Goal: Task Accomplishment & Management: Use online tool/utility

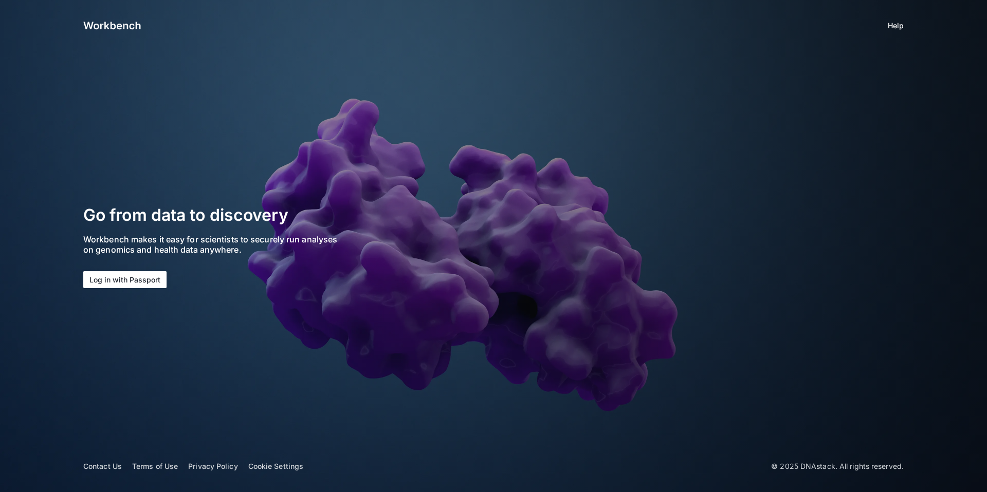
click at [140, 277] on button "Log in with Passport" at bounding box center [124, 279] width 83 height 17
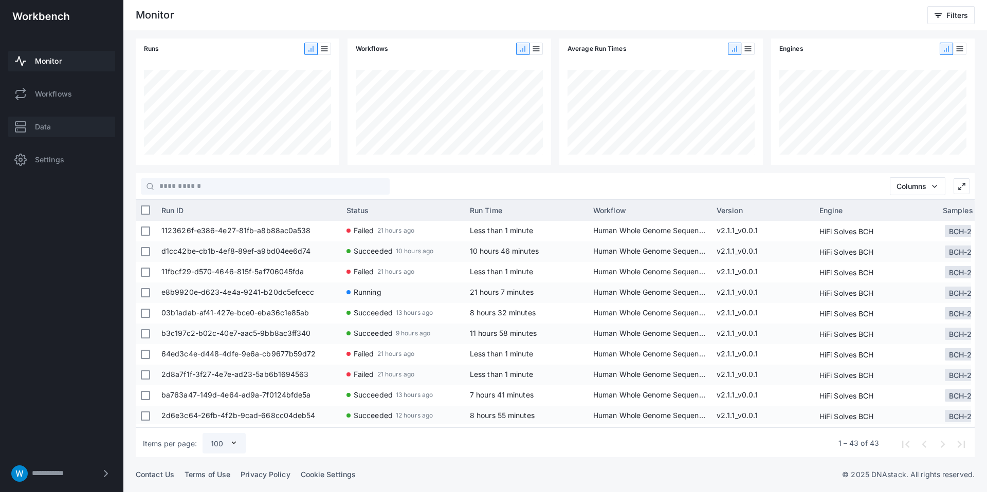
click at [82, 134] on link "Data" at bounding box center [61, 127] width 107 height 21
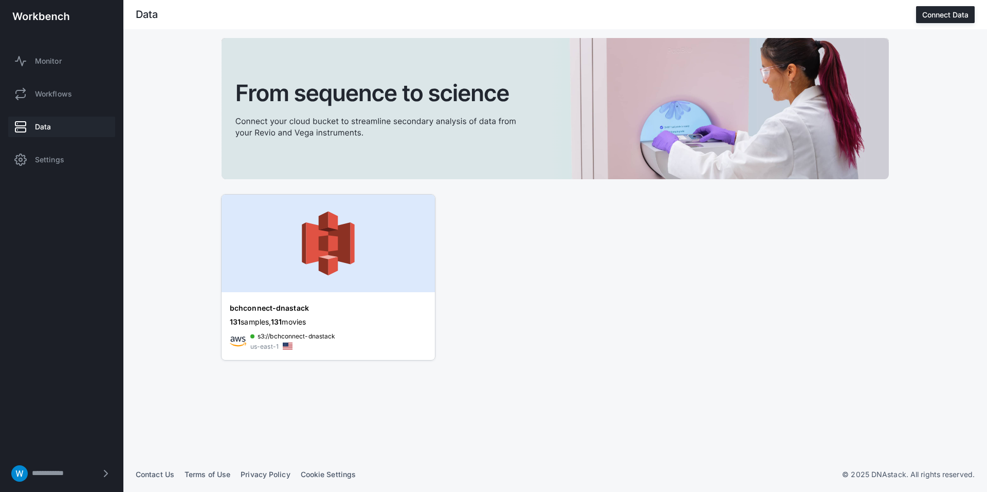
click at [321, 283] on img at bounding box center [327, 244] width 213 height 98
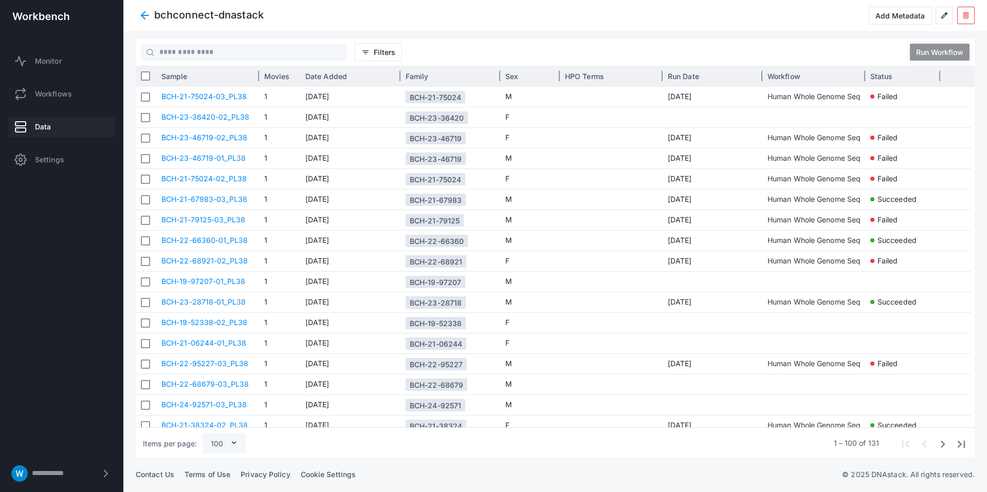
click at [175, 76] on span "Sample" at bounding box center [174, 76] width 26 height 9
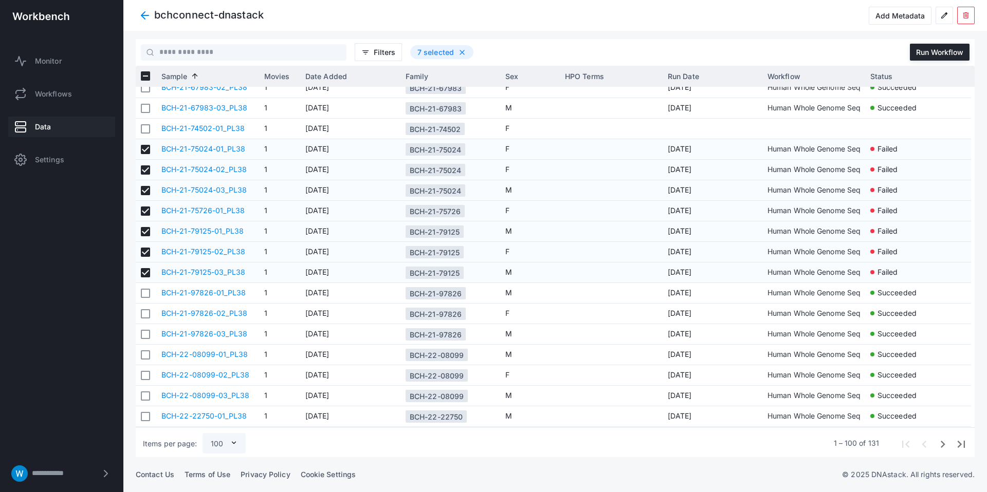
click at [146, 17] on span at bounding box center [145, 15] width 18 height 18
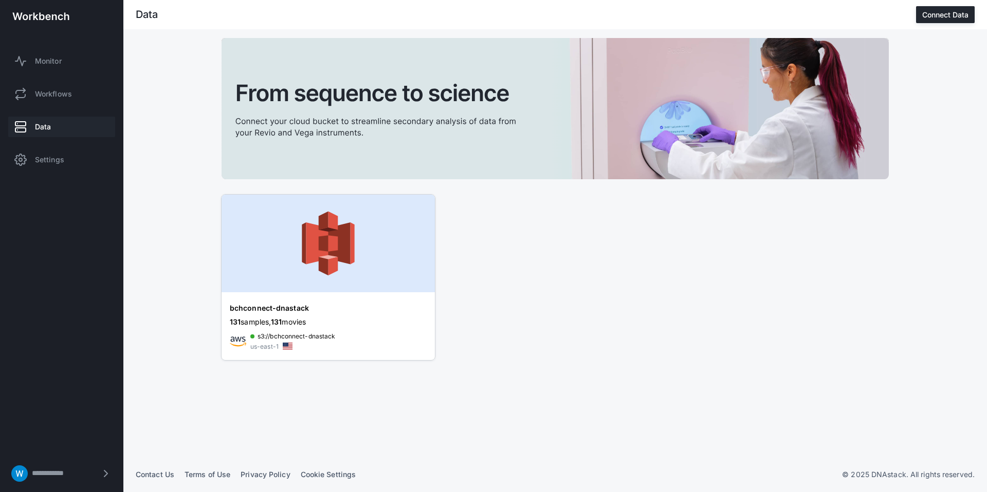
click at [323, 273] on img at bounding box center [327, 244] width 213 height 98
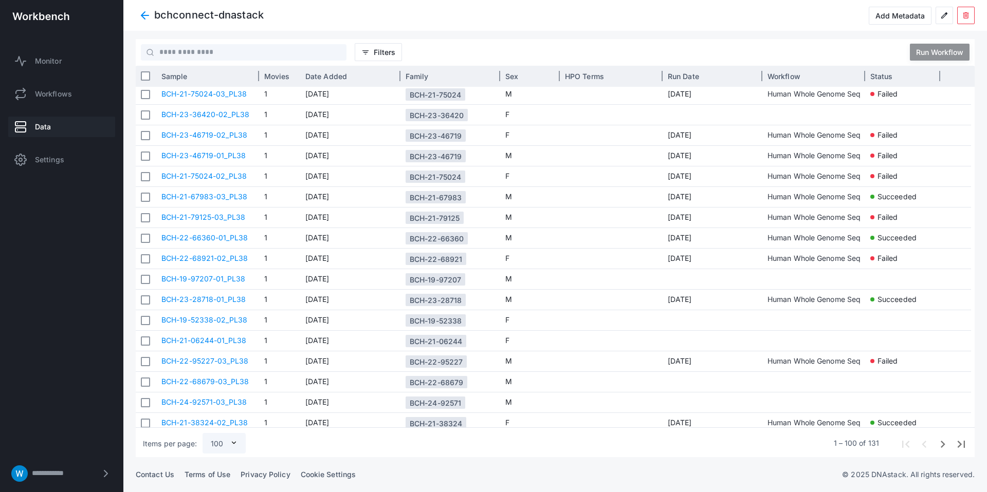
click at [219, 79] on div "Sample" at bounding box center [207, 75] width 92 height 15
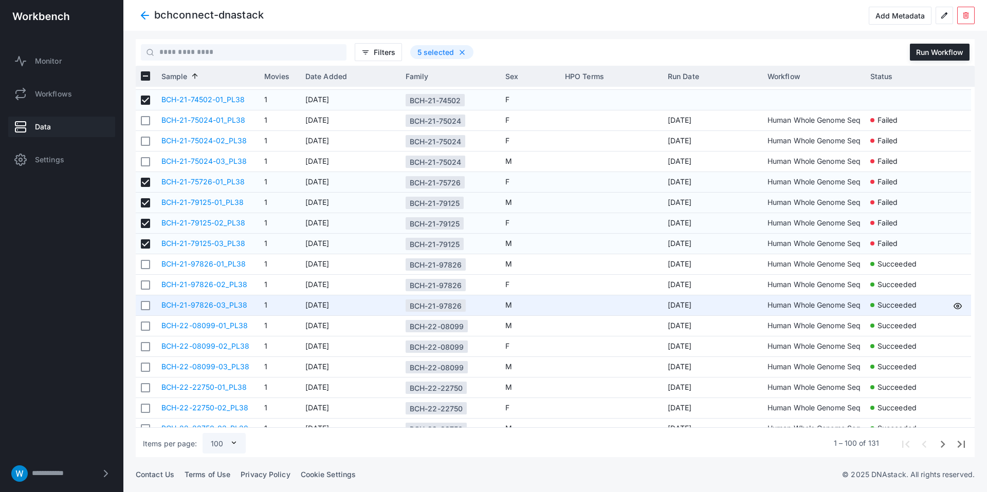
scroll to position [669, 0]
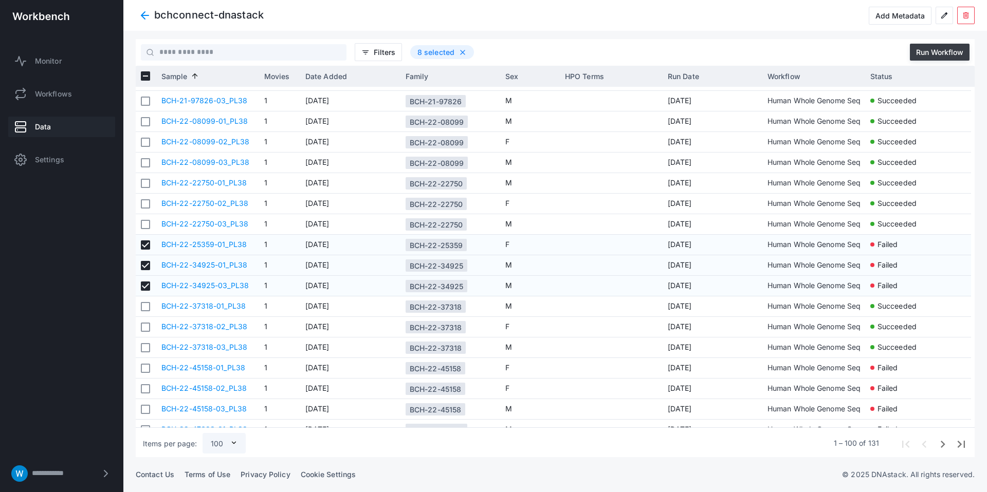
click at [928, 49] on div "Run Workflow" at bounding box center [939, 52] width 47 height 9
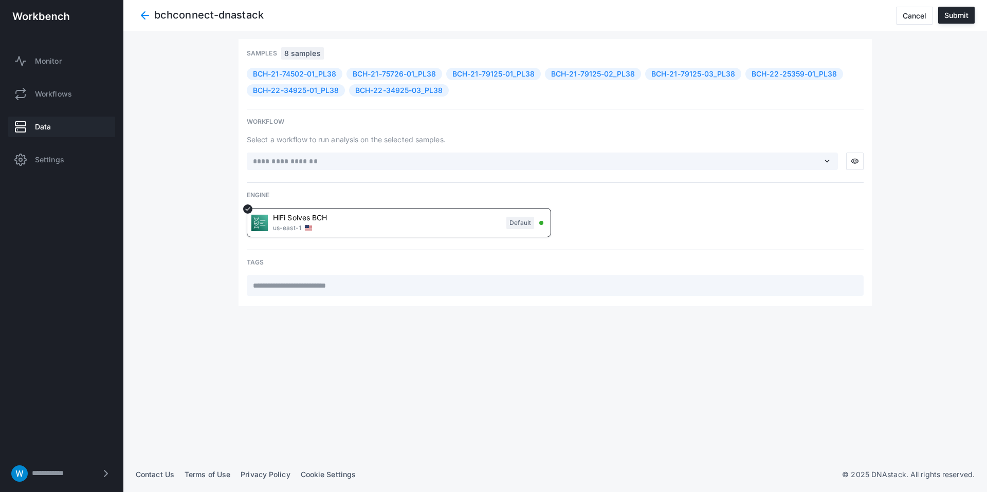
click at [447, 214] on div "HiFi Solves BCH us-east-1 Default" at bounding box center [392, 223] width 283 height 20
click at [461, 149] on div "Select a workflow to run analysis on the selected samples. expand_more visibili…" at bounding box center [555, 153] width 617 height 36
click at [461, 153] on div "expand_more" at bounding box center [542, 161] width 591 height 17
click at [823, 161] on span "expand_more" at bounding box center [826, 161] width 9 height 9
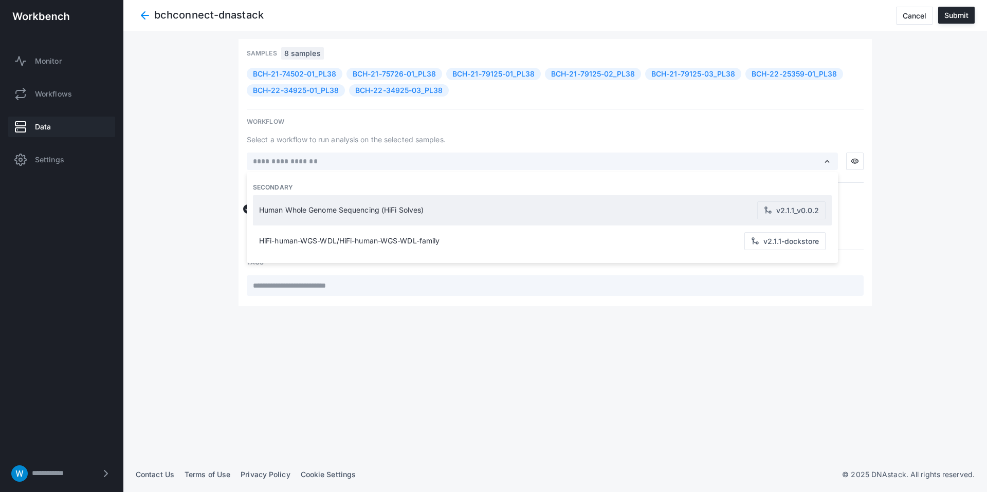
click at [718, 208] on span "Human Whole Genome Sequencing (HiFi Solves)" at bounding box center [508, 210] width 498 height 9
type input "**********"
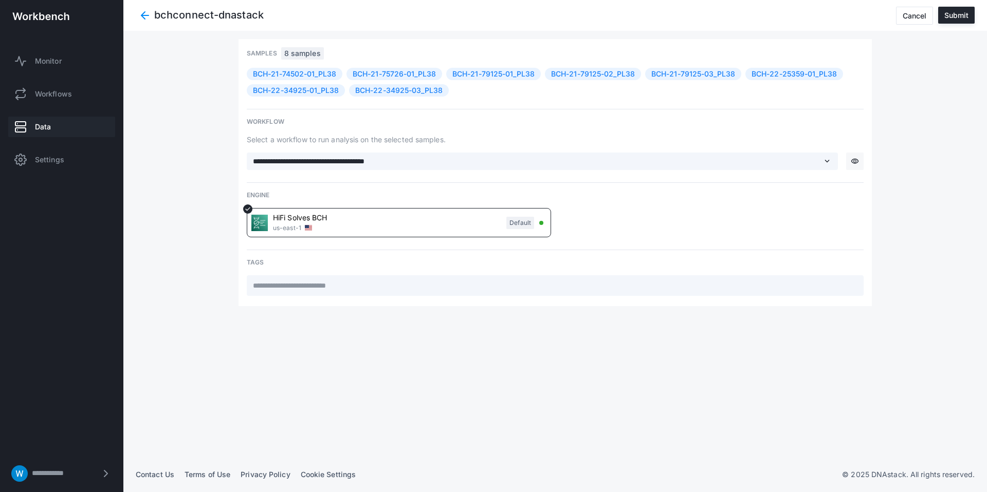
click at [860, 162] on button "visibility" at bounding box center [854, 161] width 17 height 17
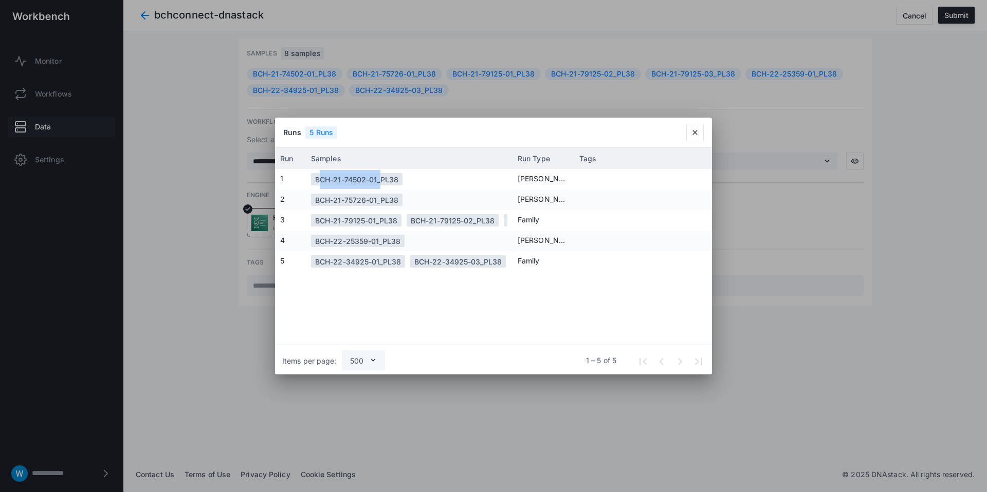
drag, startPoint x: 378, startPoint y: 180, endPoint x: 314, endPoint y: 179, distance: 64.2
click at [314, 179] on div "BCH-21-74502-01_PL38" at bounding box center [356, 179] width 91 height 12
copy div "BCH-21-74502-01"
drag, startPoint x: 377, startPoint y: 198, endPoint x: 316, endPoint y: 200, distance: 61.2
click at [316, 200] on div "BCH-21-75726-01_PL38" at bounding box center [356, 200] width 83 height 19
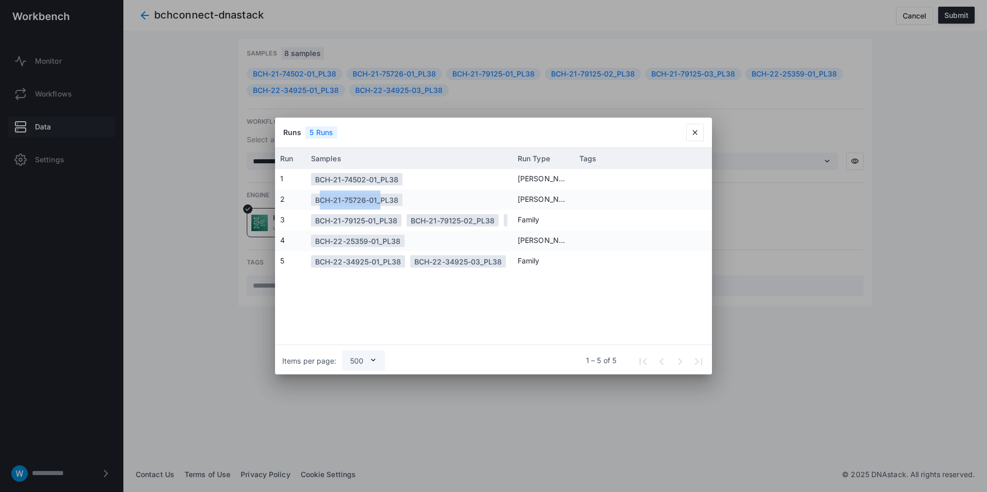
copy div "BCH-21-75726-01"
drag, startPoint x: 363, startPoint y: 219, endPoint x: 313, endPoint y: 219, distance: 49.8
click at [313, 219] on div "BCH-21-79125-01_PL38" at bounding box center [356, 220] width 90 height 12
copy div "BCH-21-79125"
drag, startPoint x: 367, startPoint y: 242, endPoint x: 453, endPoint y: 186, distance: 102.9
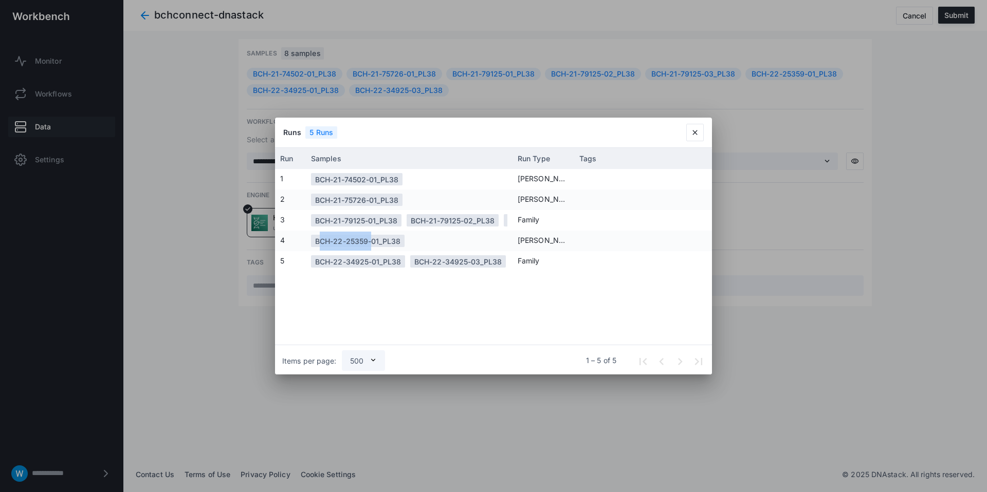
click at [309, 240] on div "BCH-22-25359-01_PL38" at bounding box center [409, 241] width 207 height 21
copy div "BCH-22-25359"
drag, startPoint x: 367, startPoint y: 263, endPoint x: 311, endPoint y: 261, distance: 56.0
click at [311, 261] on div "BCH-22-34925-01_PL38" at bounding box center [358, 261] width 94 height 12
copy div "BCH-22-34925"
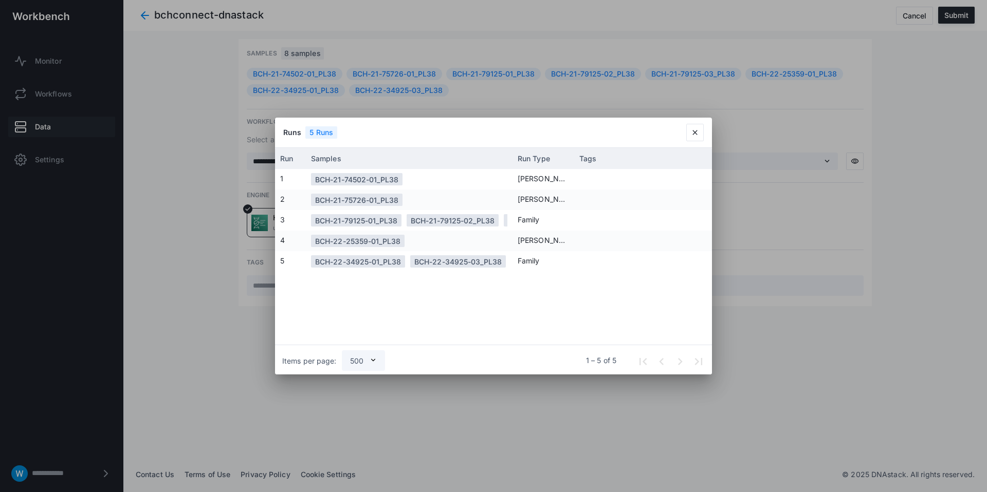
click at [578, 272] on div "1 BCH-21-74502-01_PL38 Singleton 2 BCH-21-75726-01_PL38 Singleton 3 BCH-21-7912…" at bounding box center [493, 257] width 437 height 176
click at [697, 135] on span "close" at bounding box center [695, 132] width 8 height 8
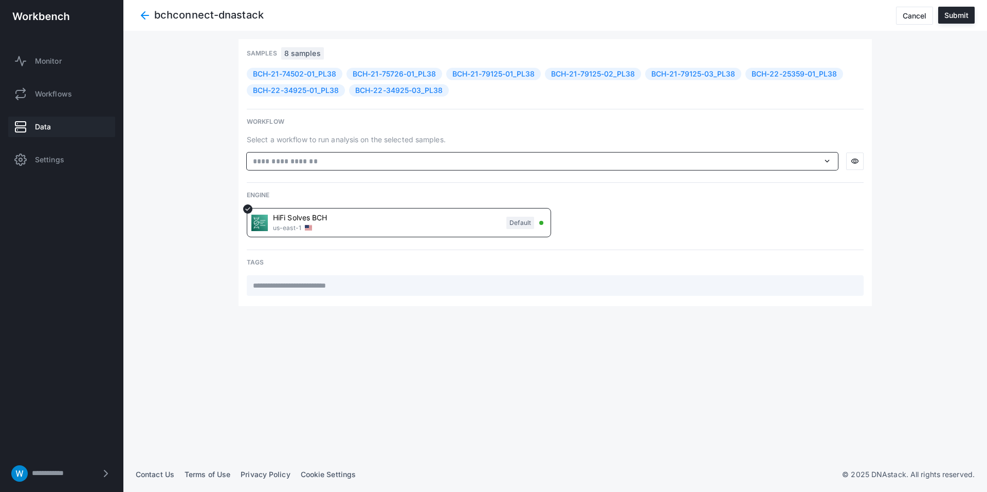
click at [759, 160] on input "text" at bounding box center [535, 161] width 567 height 11
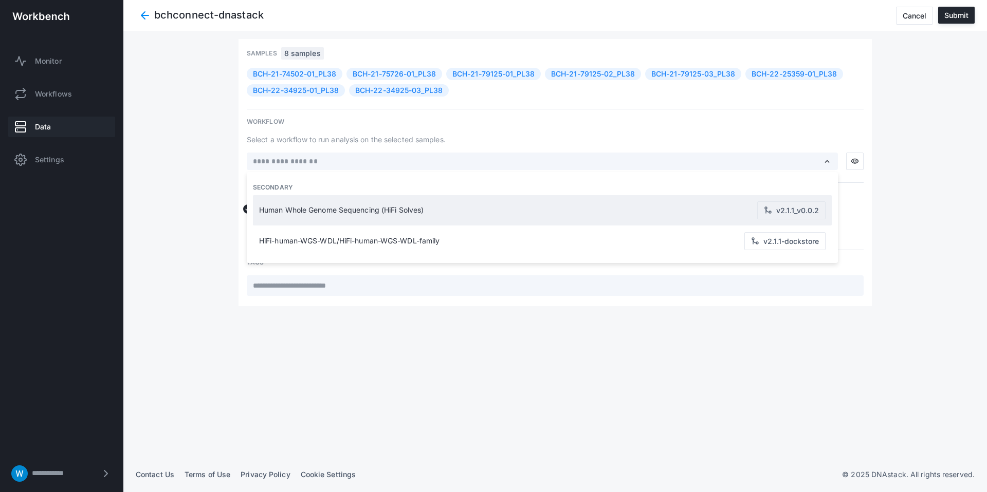
click at [660, 208] on span "Human Whole Genome Sequencing (HiFi Solves)" at bounding box center [508, 210] width 498 height 9
type input "**********"
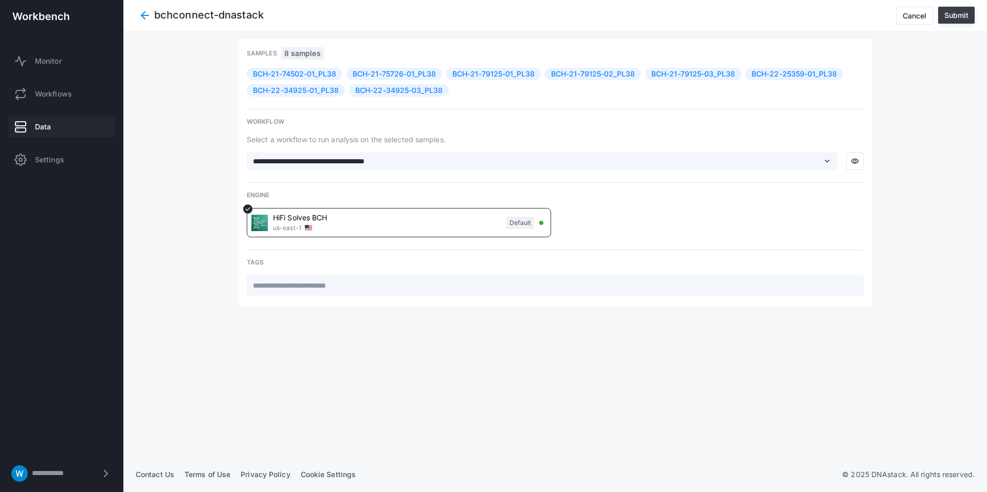
click at [958, 16] on div "Submit" at bounding box center [956, 15] width 24 height 9
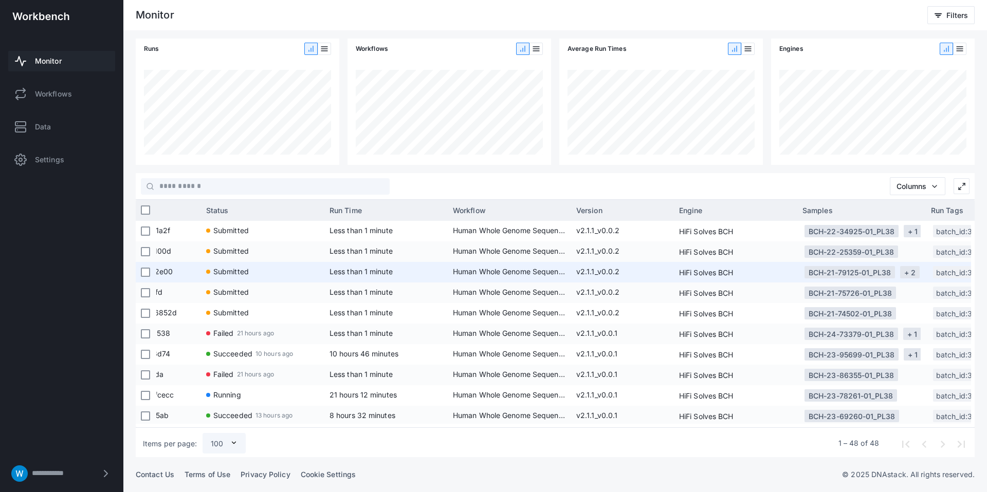
scroll to position [0, 196]
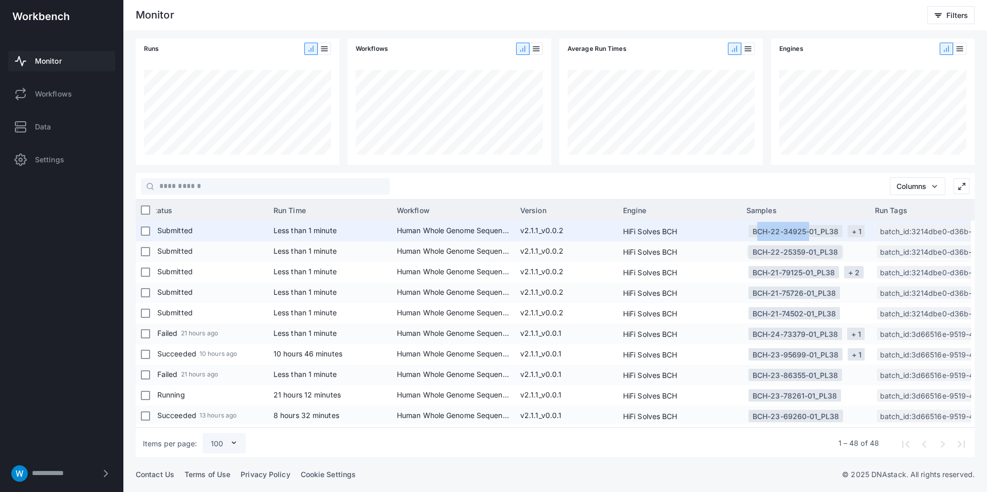
drag, startPoint x: 743, startPoint y: 231, endPoint x: 774, endPoint y: 248, distance: 35.6
click at [805, 232] on div "BCH-22-34925-01_PL38 + 1" at bounding box center [805, 231] width 128 height 21
copy div "BCH-22-34925"
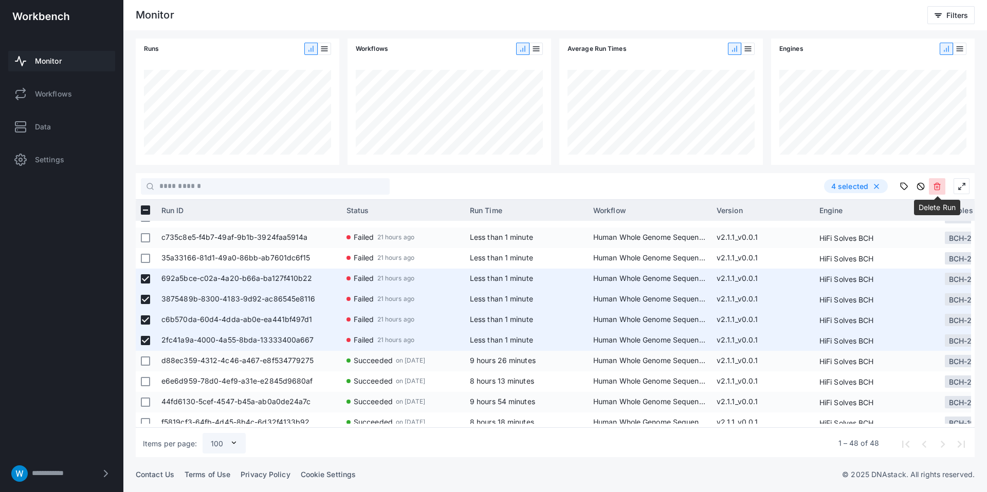
click at [933, 188] on icon at bounding box center [937, 186] width 8 height 8
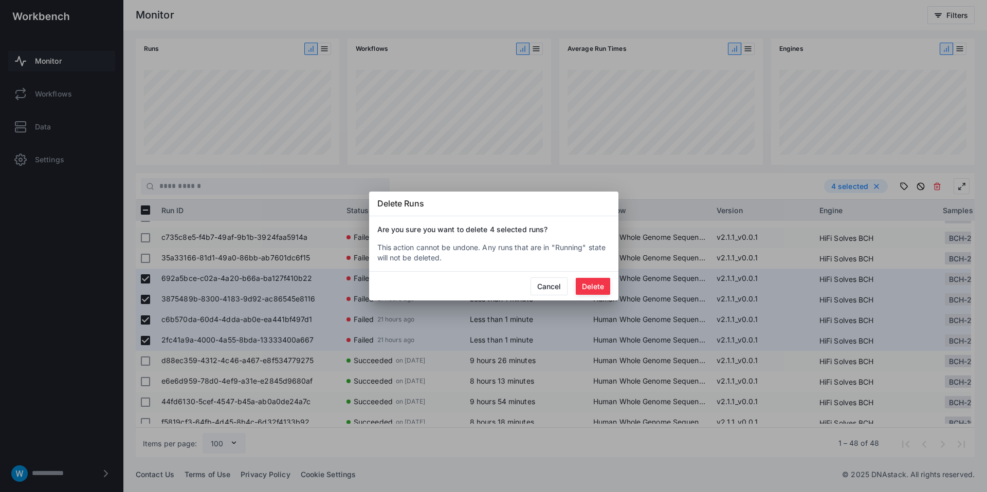
click at [591, 289] on button "Delete" at bounding box center [592, 286] width 34 height 17
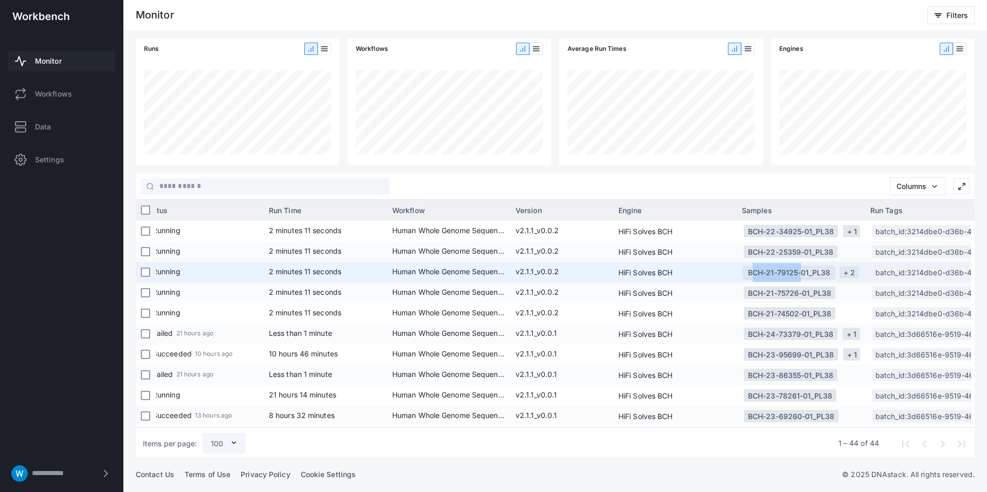
drag, startPoint x: 737, startPoint y: 273, endPoint x: 800, endPoint y: 272, distance: 63.2
click at [796, 273] on div "BCH-21-79125-01_PL38 + 2" at bounding box center [800, 272] width 128 height 21
copy div "BCH-21-79125"
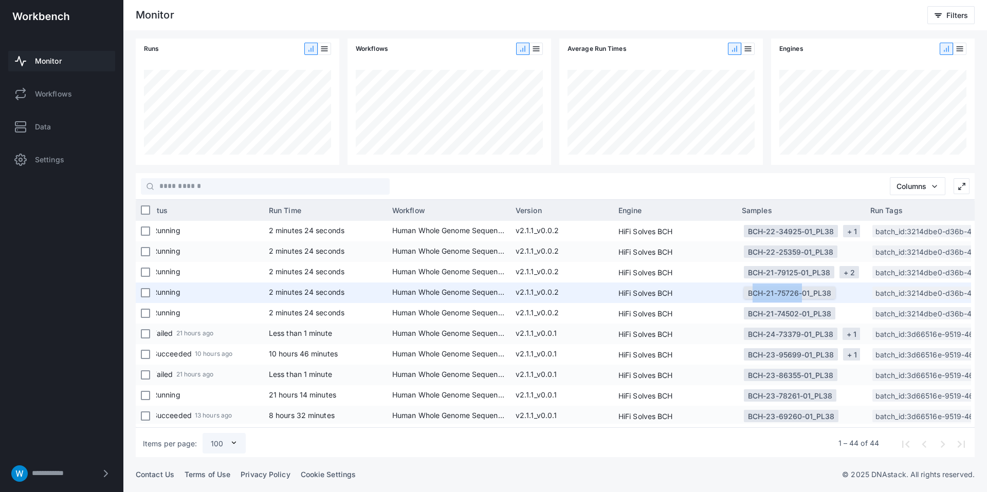
copy div "BCH-21-75726"
drag, startPoint x: 740, startPoint y: 294, endPoint x: 797, endPoint y: 294, distance: 57.0
click at [797, 294] on div "BCH-21-75726-01_PL38" at bounding box center [800, 293] width 128 height 21
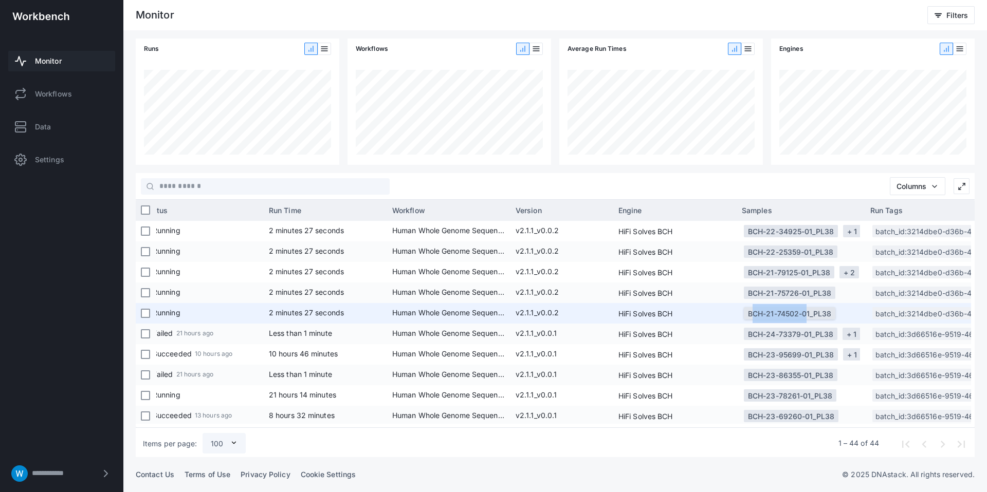
drag, startPoint x: 742, startPoint y: 315, endPoint x: 799, endPoint y: 315, distance: 57.0
click at [800, 315] on app-col-samples-cell-renderer "BCH-21-74502-01_PL38" at bounding box center [800, 313] width 118 height 21
copy div "BCH-21-74502-"
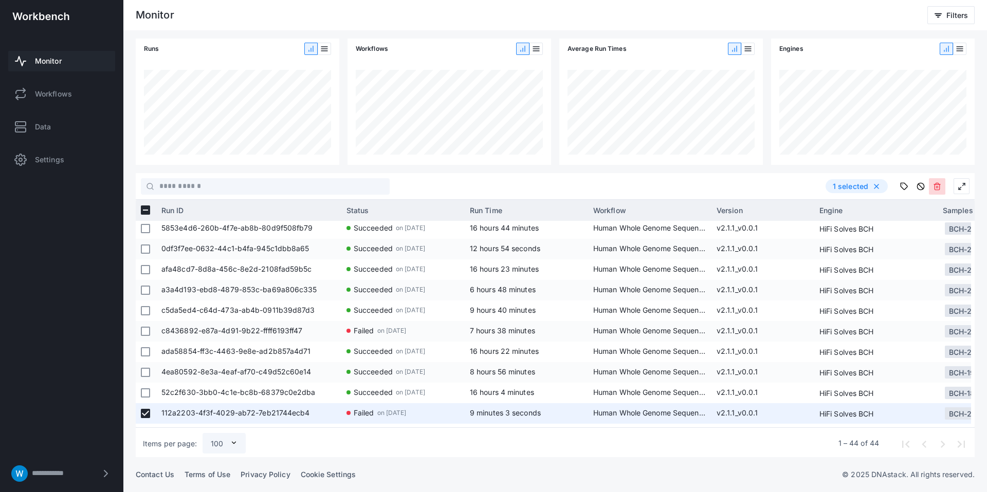
click at [937, 186] on use at bounding box center [937, 186] width 6 height 7
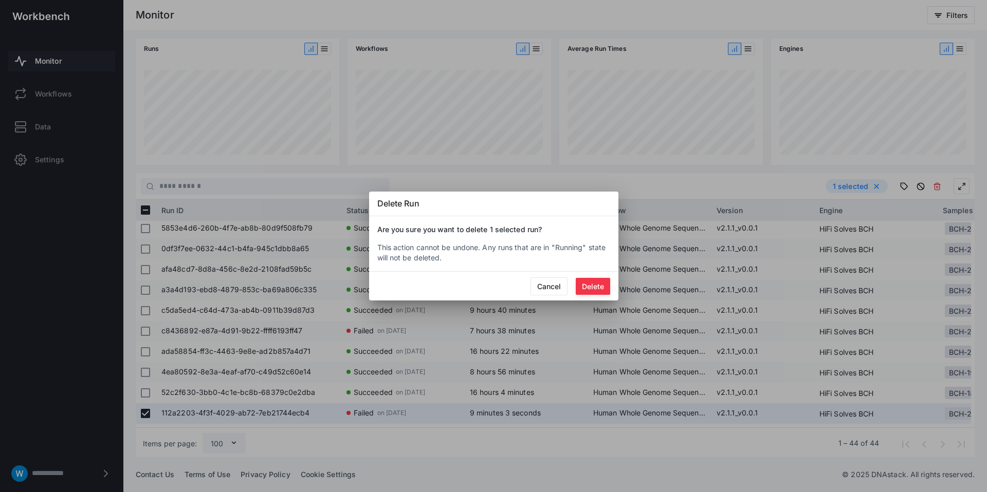
click at [595, 286] on button "Delete" at bounding box center [592, 286] width 34 height 17
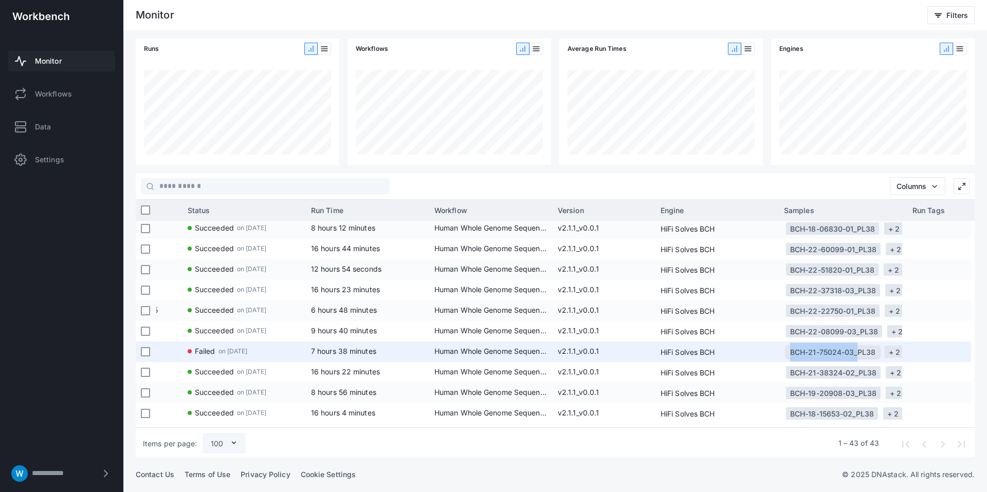
drag, startPoint x: 777, startPoint y: 352, endPoint x: 854, endPoint y: 354, distance: 76.6
click at [854, 354] on div "c8436892-e87a-4d91-9b22-ffff6193ff47 Failed on Aug 18, 2025 7 hours 38 minutes …" at bounding box center [685, 352] width 1377 height 21
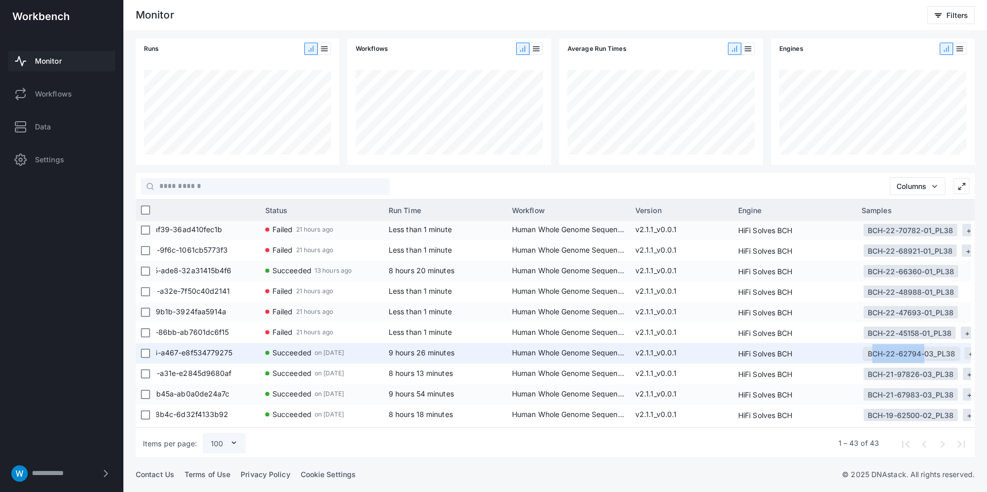
drag, startPoint x: 868, startPoint y: 359, endPoint x: 919, endPoint y: 358, distance: 51.4
click at [919, 358] on div "BCH-22-62794-03_PL38" at bounding box center [910, 353] width 87 height 19
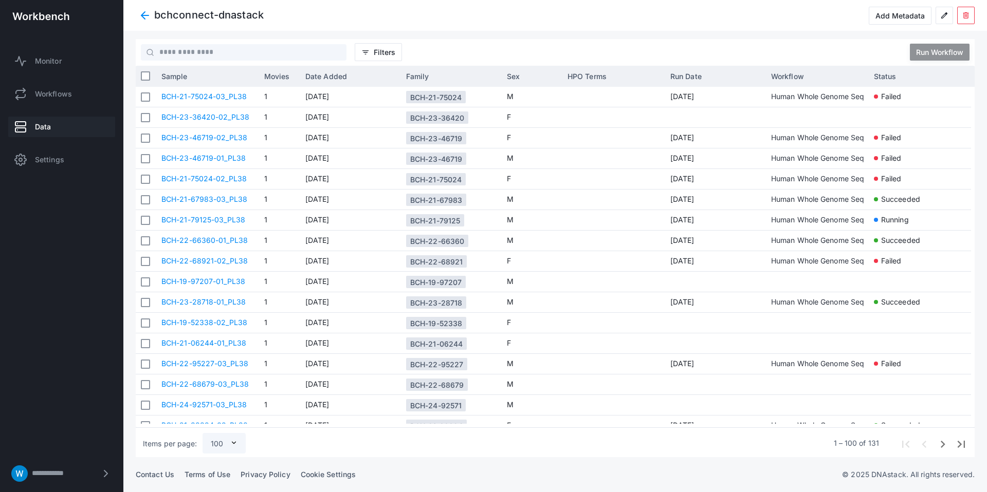
click at [145, 13] on span at bounding box center [145, 15] width 18 height 18
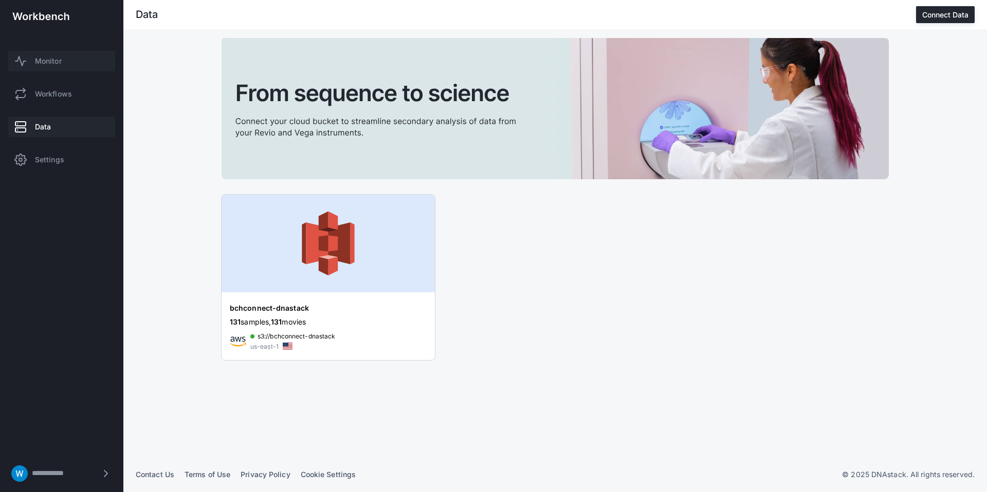
click at [37, 51] on link "Monitor" at bounding box center [61, 61] width 107 height 21
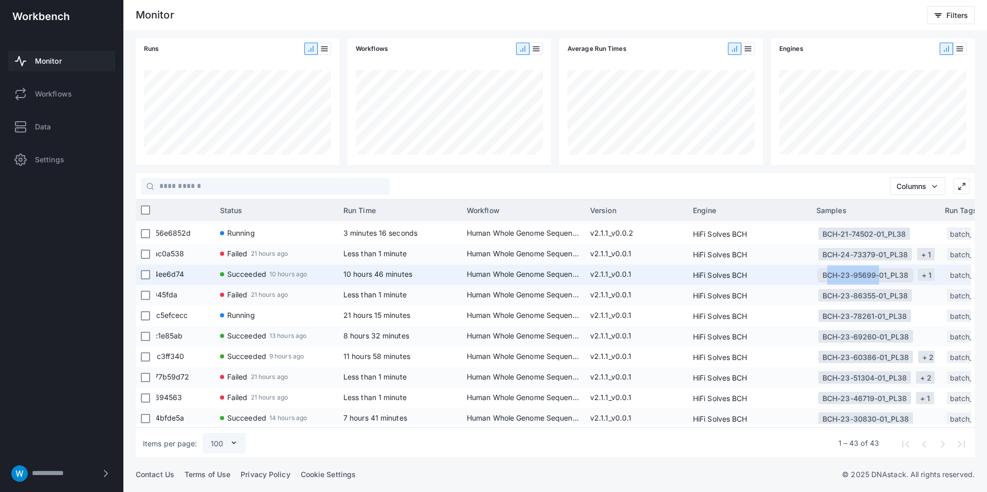
drag, startPoint x: 816, startPoint y: 281, endPoint x: 876, endPoint y: 283, distance: 60.2
click at [876, 283] on app-col-samples-cell-renderer "BCH-23-95699-01_PL38 + 1" at bounding box center [875, 275] width 118 height 21
copy div "BCH-23-95699"
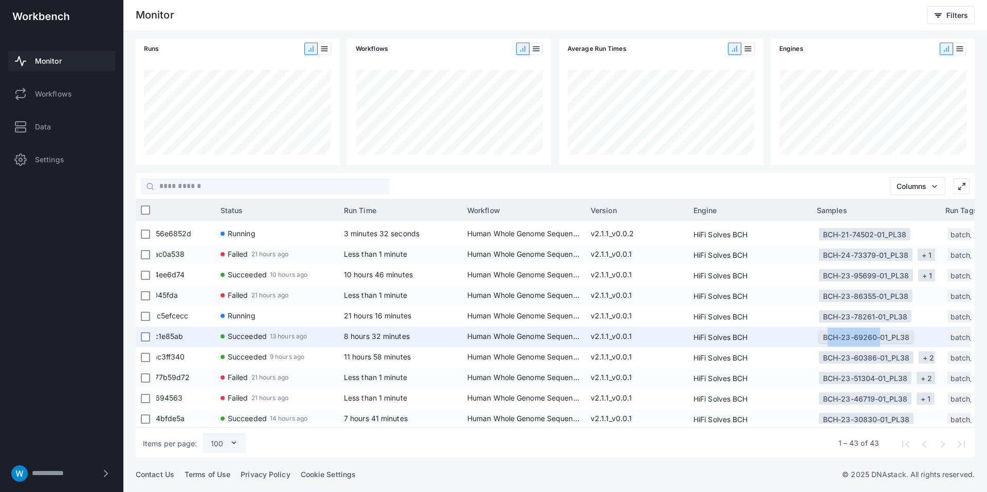
drag, startPoint x: 811, startPoint y: 338, endPoint x: 875, endPoint y: 338, distance: 63.2
click at [875, 338] on div "BCH-23-69260-01_PL38" at bounding box center [875, 337] width 128 height 21
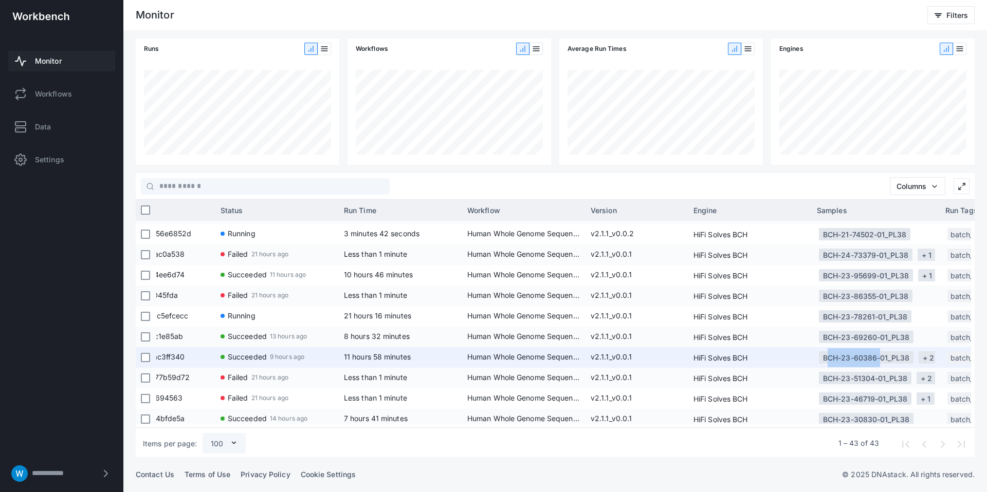
drag, startPoint x: 813, startPoint y: 360, endPoint x: 733, endPoint y: 274, distance: 116.7
click at [878, 359] on div "BCH-23-60386-01_PL38 + 2" at bounding box center [875, 357] width 128 height 21
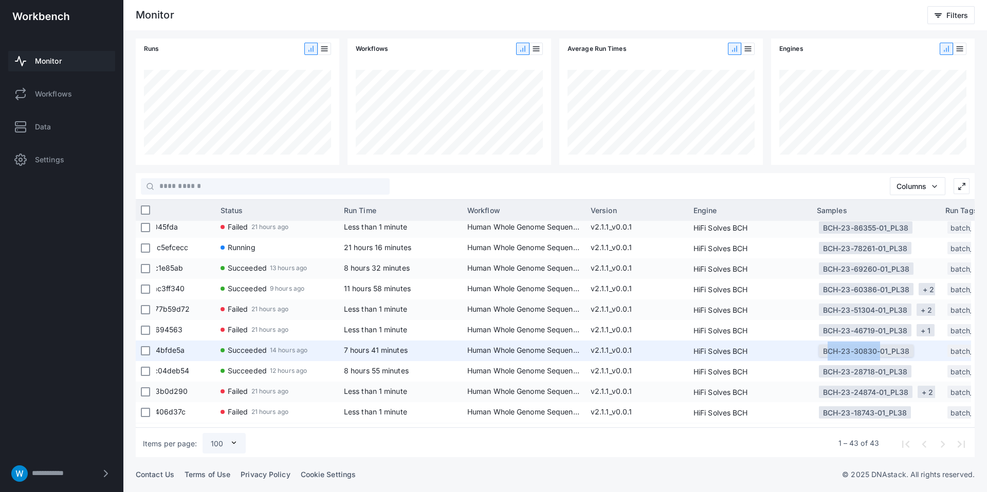
drag, startPoint x: 818, startPoint y: 353, endPoint x: 878, endPoint y: 353, distance: 60.6
click at [878, 353] on app-col-samples-cell-renderer "BCH-23-30830-01_PL38" at bounding box center [875, 351] width 118 height 21
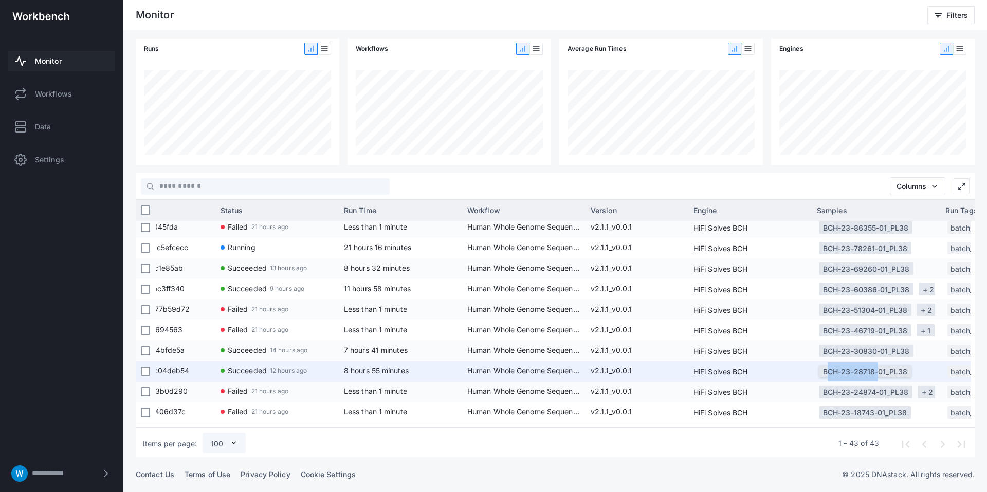
drag, startPoint x: 814, startPoint y: 372, endPoint x: 859, endPoint y: 367, distance: 44.9
click at [874, 370] on div "BCH-23-28718-01_PL38" at bounding box center [875, 371] width 128 height 21
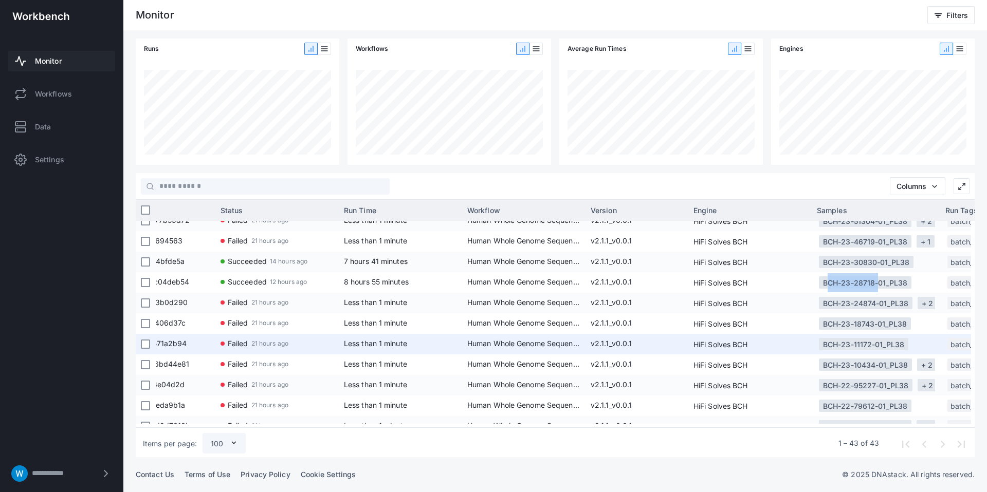
scroll to position [246, 0]
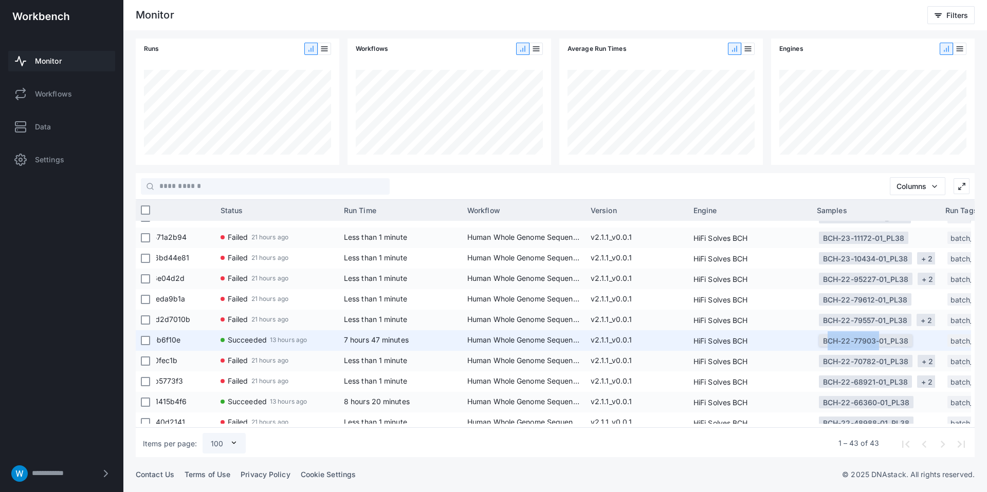
drag, startPoint x: 811, startPoint y: 342, endPoint x: 875, endPoint y: 343, distance: 63.2
click at [875, 343] on div "BCH-22-77903-01_PL38" at bounding box center [875, 340] width 128 height 21
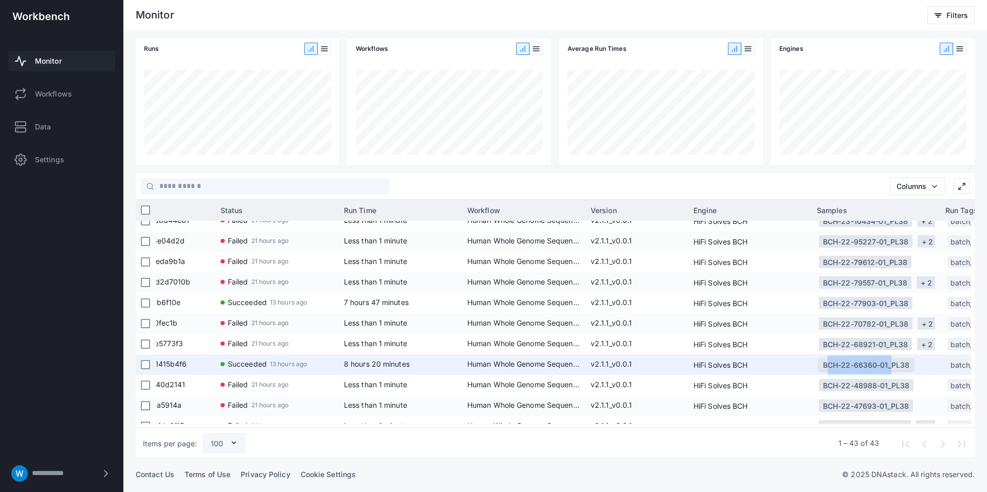
drag, startPoint x: 818, startPoint y: 367, endPoint x: 886, endPoint y: 367, distance: 68.9
click at [886, 367] on app-col-samples-cell-renderer "BCH-22-66360-01_PL38" at bounding box center [875, 365] width 118 height 21
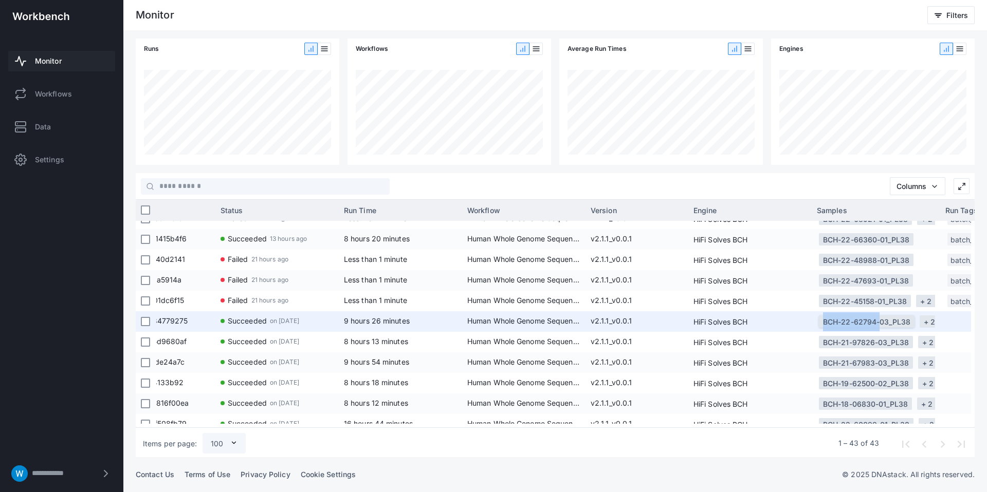
drag, startPoint x: 806, startPoint y: 326, endPoint x: 876, endPoint y: 328, distance: 70.4
click at [876, 328] on div "d88ec359-4312-4c46-a467-e8f534779275 Succeeded on Aug 19, 2025 9 hours 26 minut…" at bounding box center [718, 321] width 1377 height 21
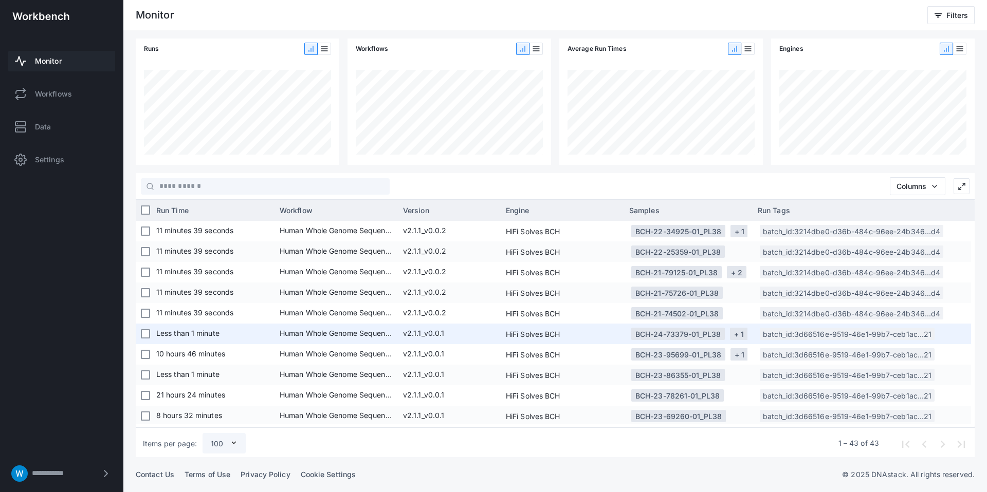
scroll to position [0, 68]
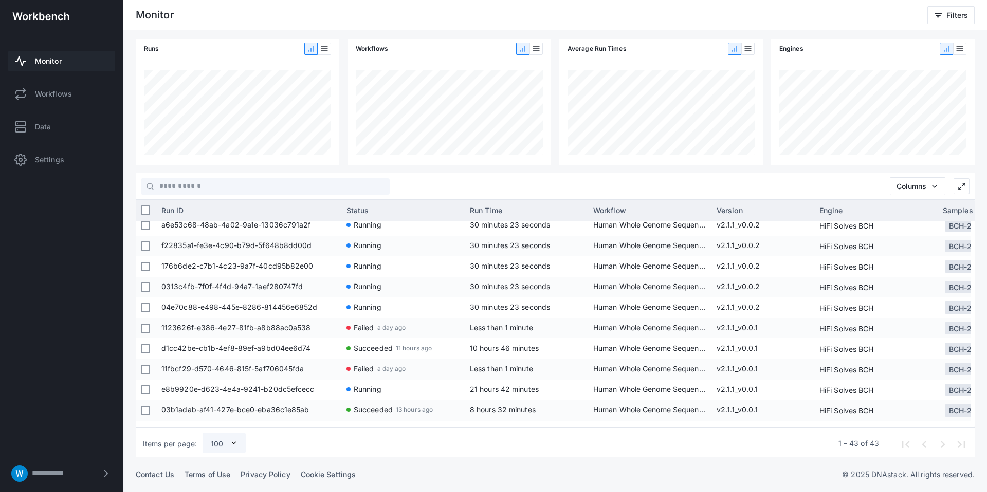
click at [69, 109] on div "Monitor Workflows Data Settings" at bounding box center [61, 109] width 123 height 145
drag, startPoint x: 66, startPoint y: 117, endPoint x: 52, endPoint y: 121, distance: 14.0
click at [66, 117] on link "Data" at bounding box center [61, 127] width 107 height 21
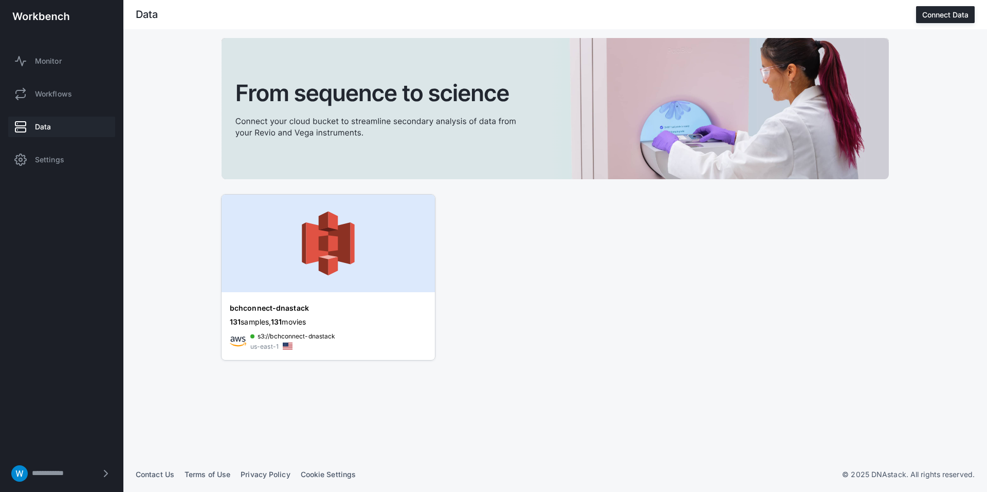
click at [325, 256] on img at bounding box center [327, 244] width 213 height 98
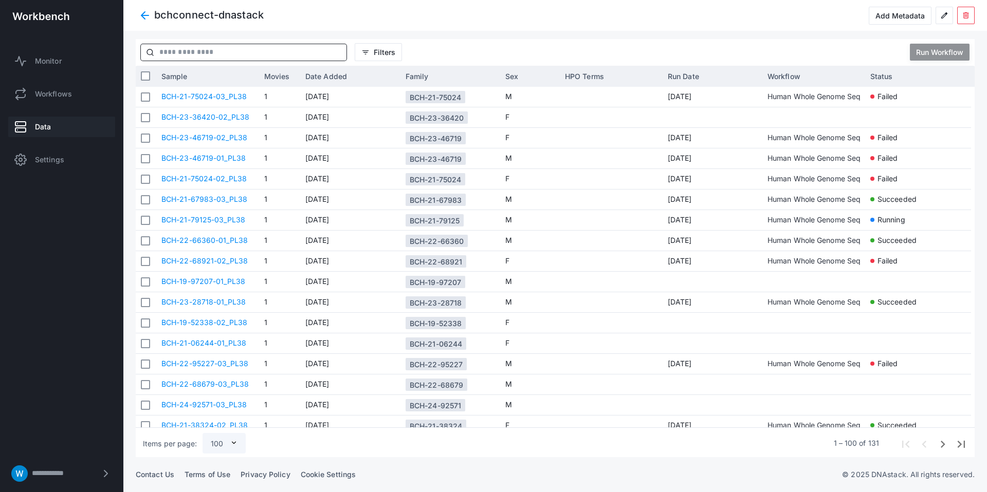
click at [213, 50] on input "text" at bounding box center [250, 52] width 192 height 16
paste input "**********"
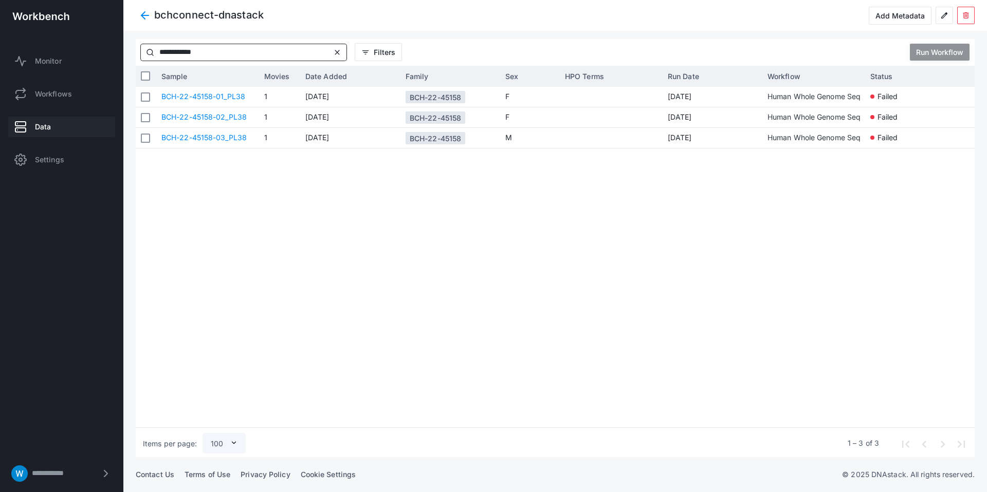
type input "**********"
click at [934, 54] on div "Run Workflow" at bounding box center [939, 52] width 47 height 9
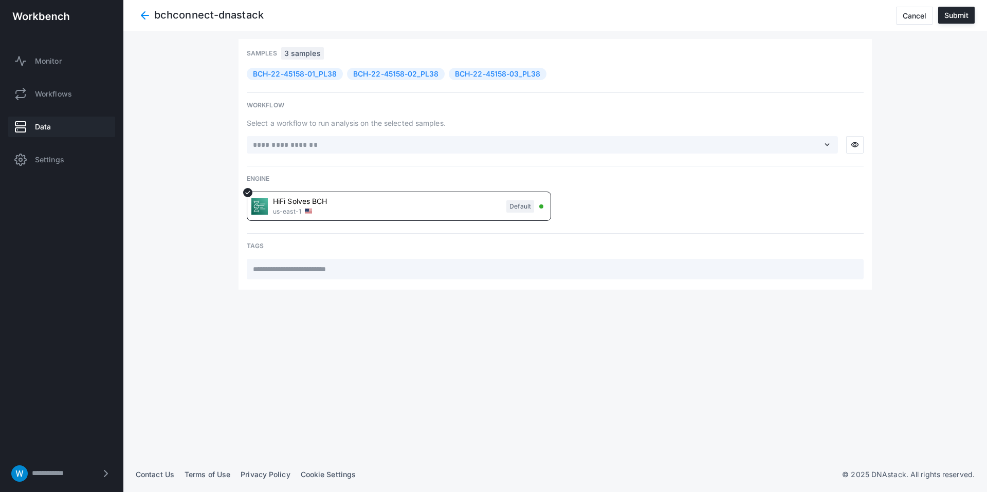
click at [823, 142] on span "expand_more" at bounding box center [826, 144] width 9 height 9
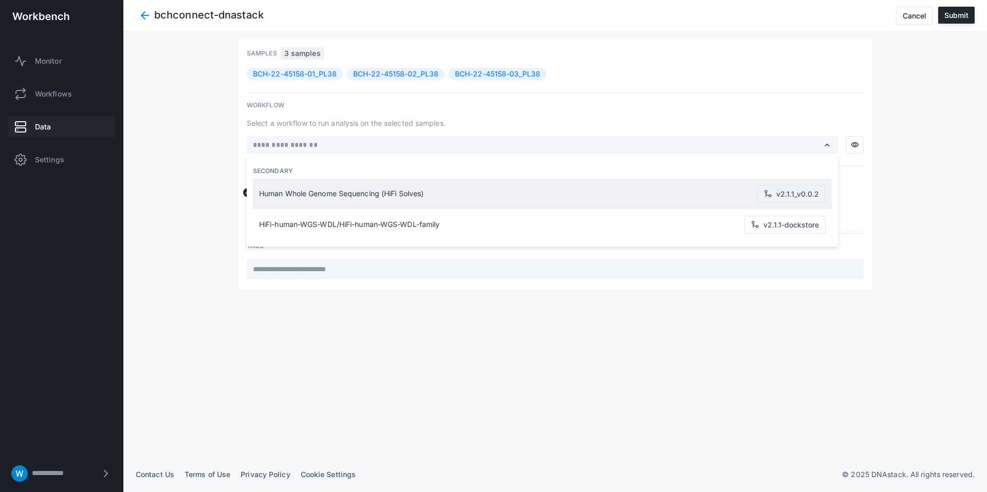
click at [625, 195] on span "Human Whole Genome Sequencing (HiFi Solves)" at bounding box center [508, 194] width 498 height 9
type input "**********"
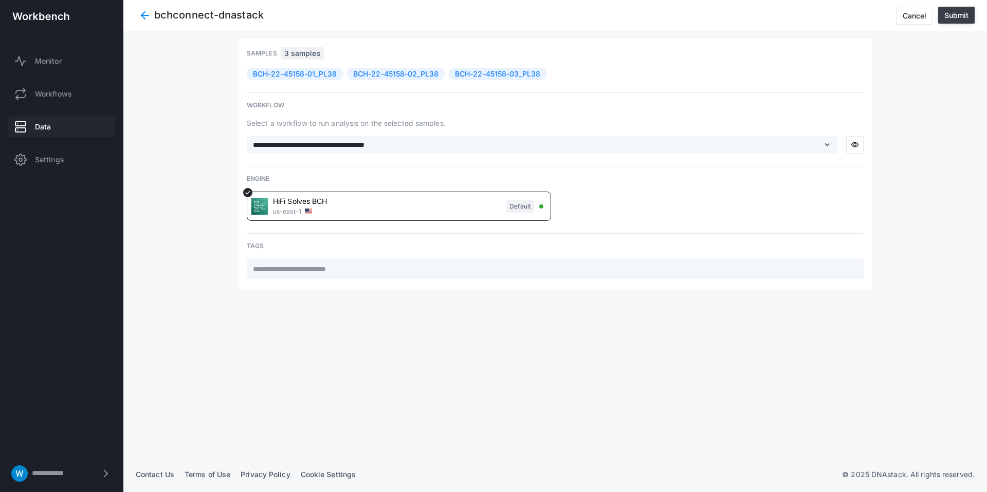
click at [953, 14] on div "Submit" at bounding box center [956, 15] width 24 height 9
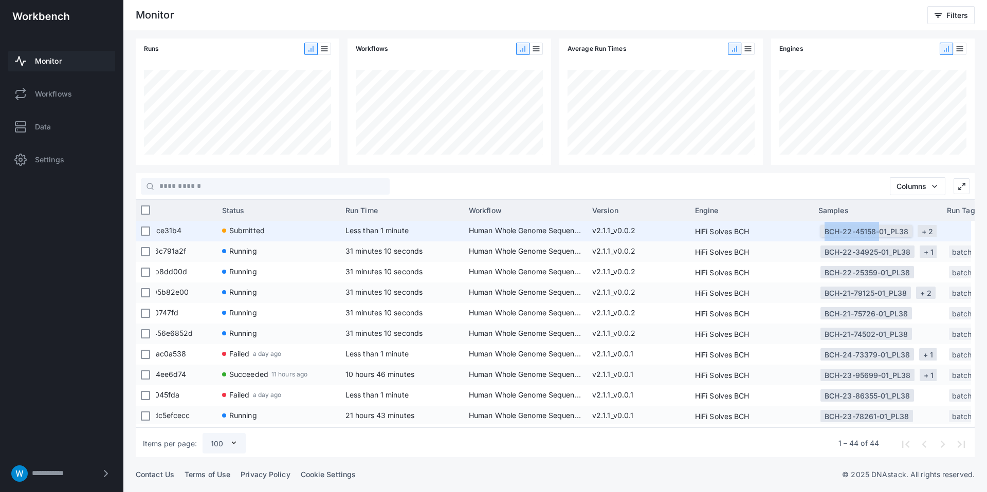
drag, startPoint x: 809, startPoint y: 233, endPoint x: 876, endPoint y: 233, distance: 66.8
click at [877, 233] on div "76cefe3a-db01-4dff-9d54-56abcfce31b4 Submitted Less than 1 minute Human Whole G…" at bounding box center [720, 231] width 1377 height 21
copy div "BCH-22-45158"
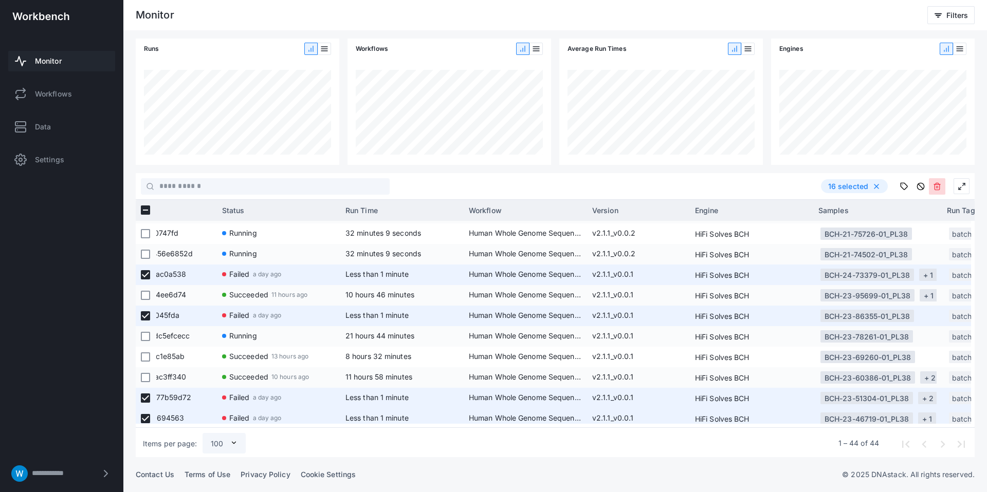
click at [938, 188] on icon at bounding box center [937, 186] width 8 height 8
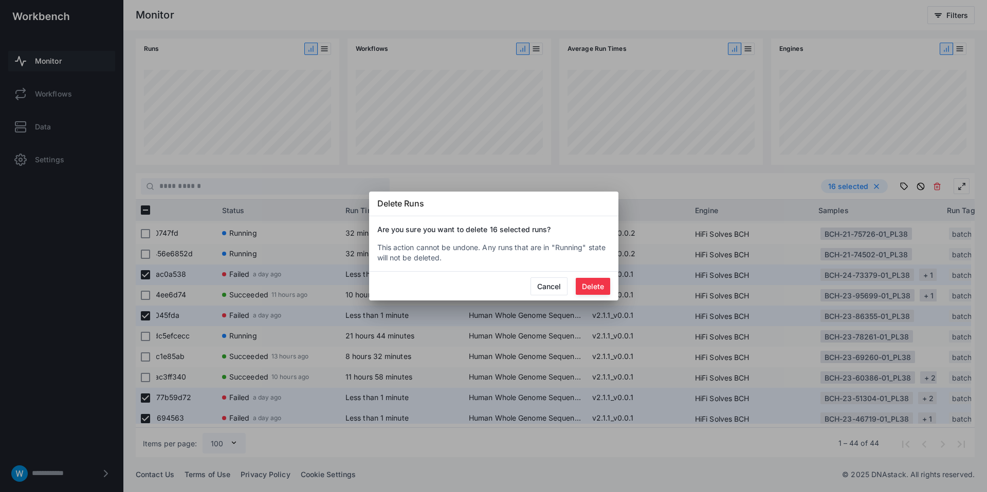
click at [589, 287] on button "Delete" at bounding box center [592, 286] width 34 height 17
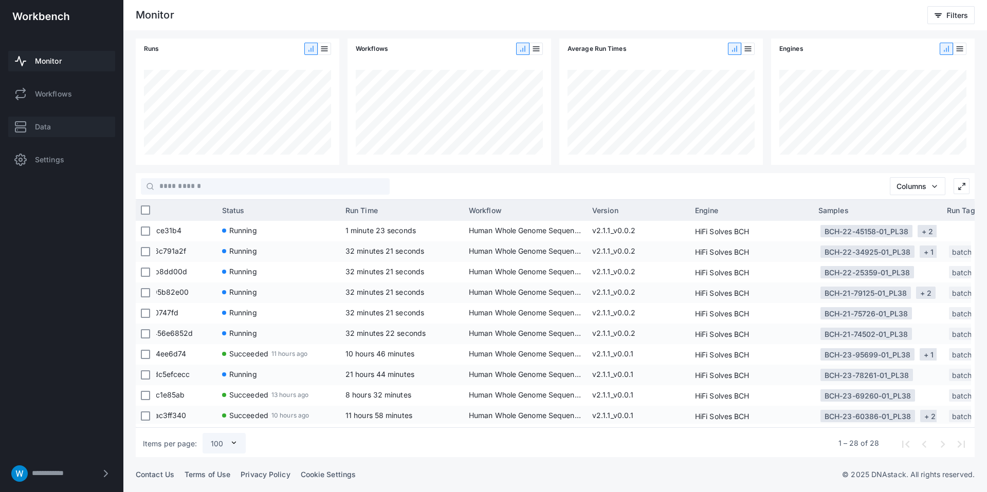
click at [62, 129] on link "Data" at bounding box center [61, 127] width 107 height 21
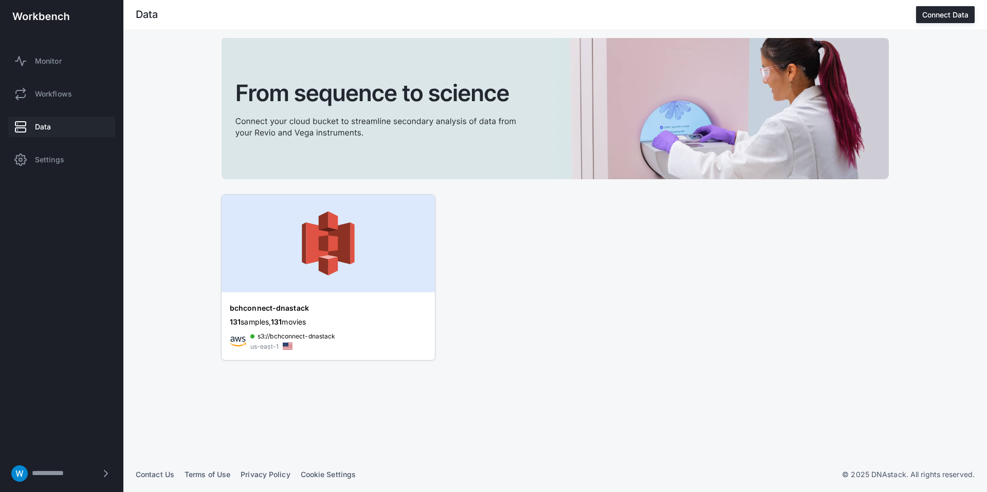
click at [320, 248] on img at bounding box center [327, 244] width 213 height 98
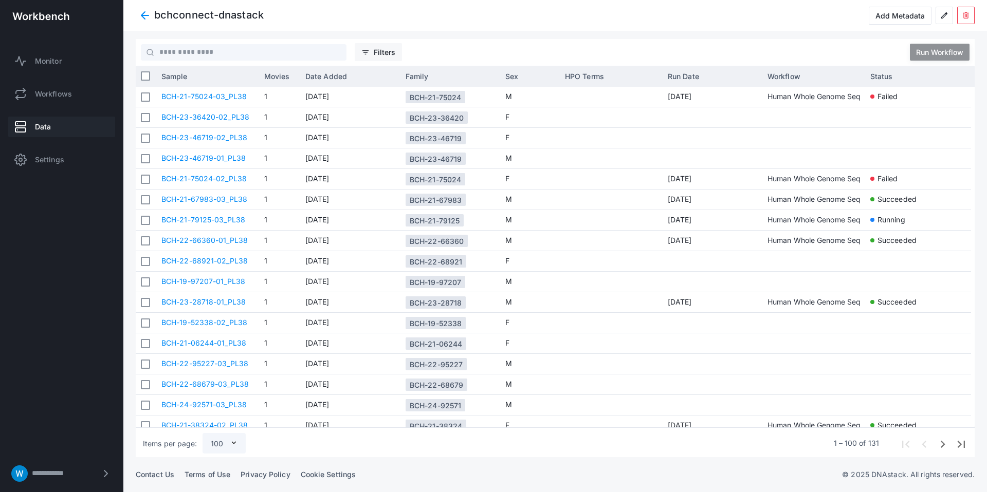
click at [376, 49] on span "Filters" at bounding box center [385, 52] width 22 height 9
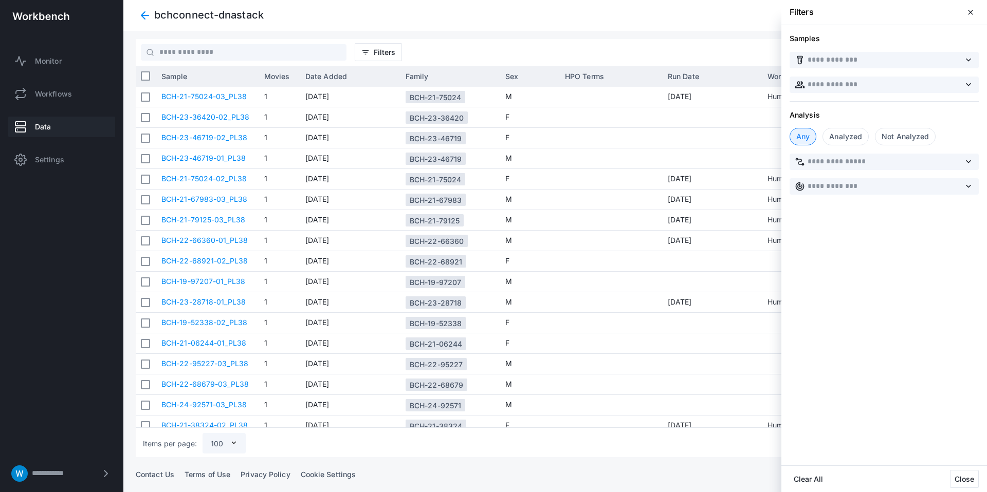
click at [847, 133] on div "Analyzed" at bounding box center [845, 136] width 46 height 17
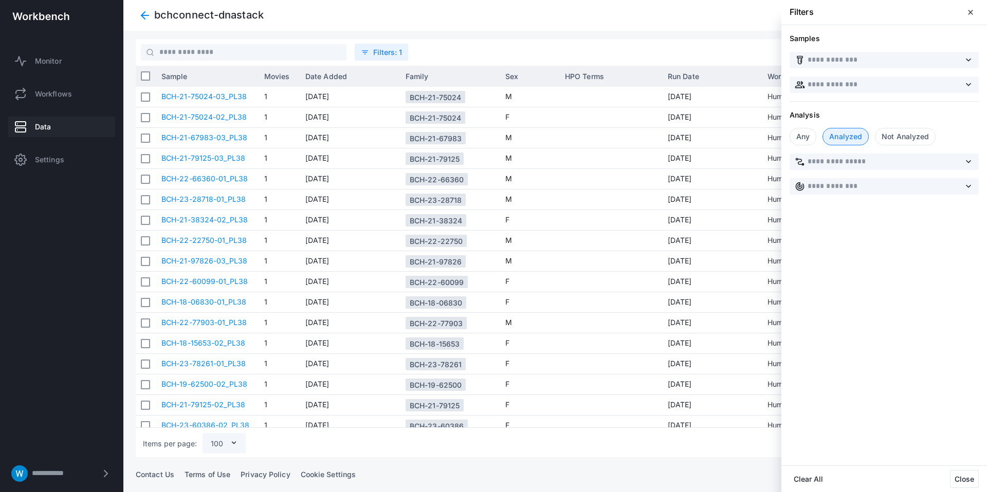
click at [601, 104] on div at bounding box center [554, 246] width 863 height 492
